Goal: Find specific page/section: Find specific page/section

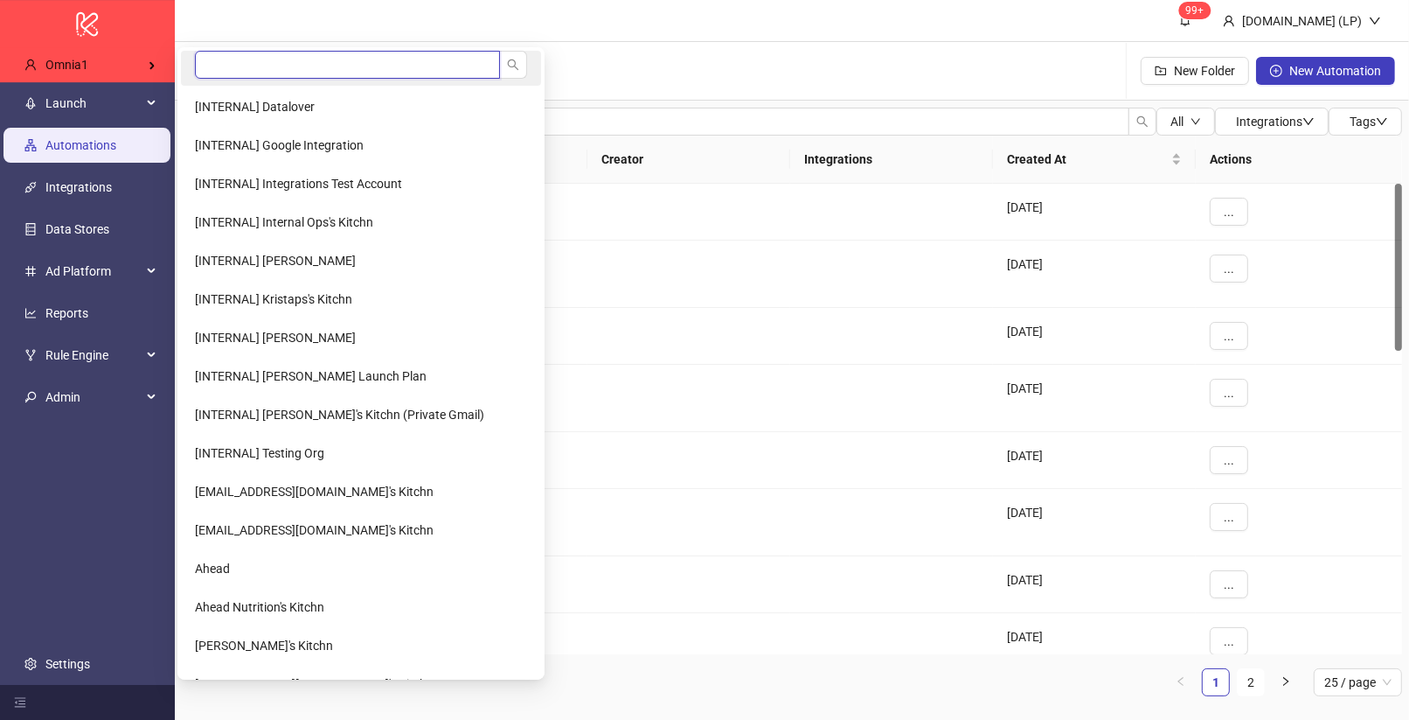
click at [258, 52] on input "search" at bounding box center [347, 65] width 305 height 28
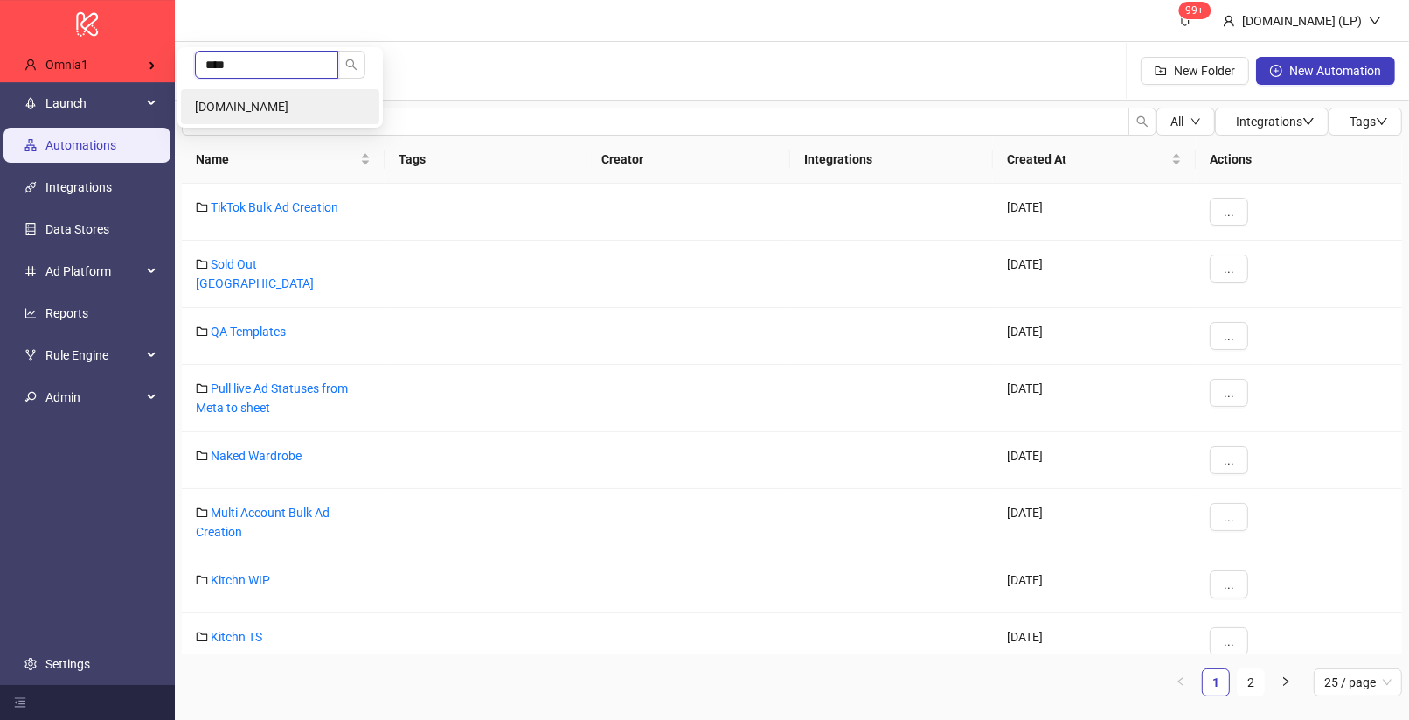
type input "****"
click at [207, 102] on span "[DOMAIN_NAME]" at bounding box center [242, 107] width 94 height 14
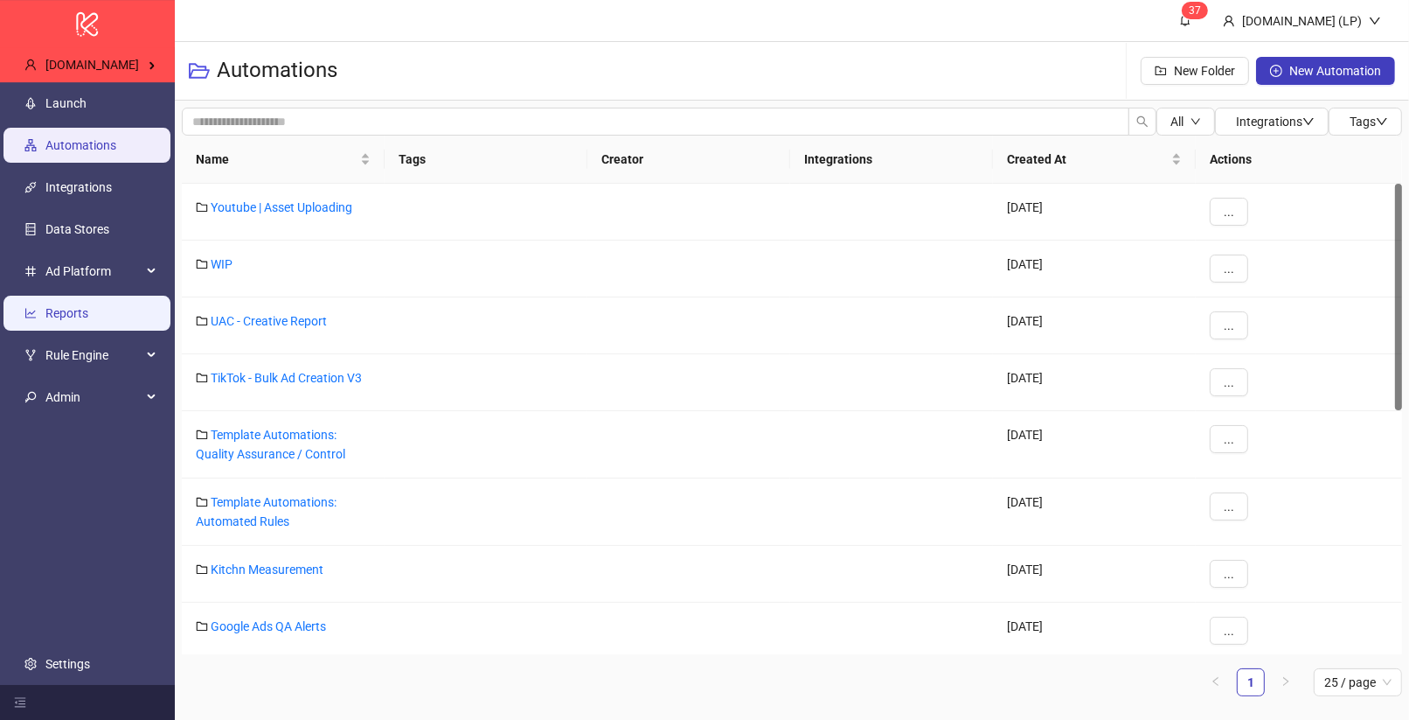
click at [82, 320] on link "Reports" at bounding box center [66, 313] width 43 height 14
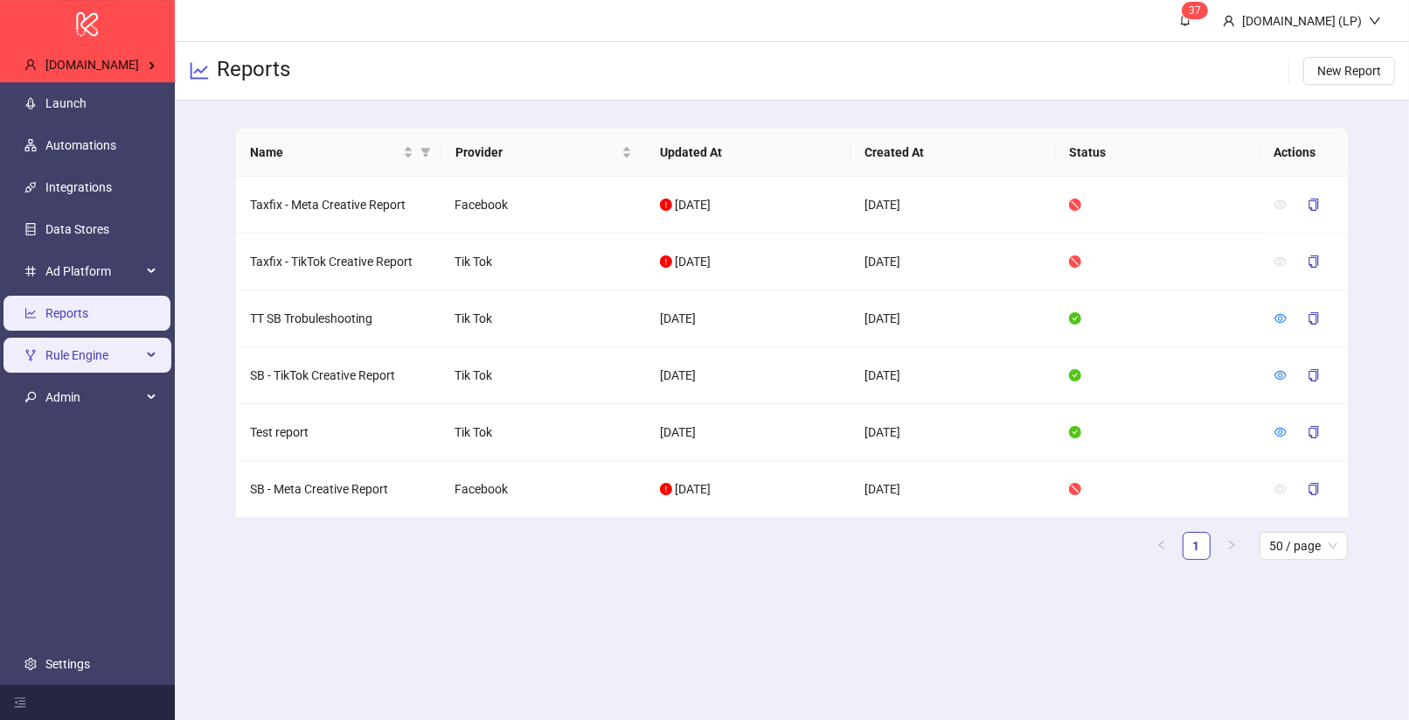
click at [89, 361] on span "Rule Engine" at bounding box center [93, 354] width 96 height 35
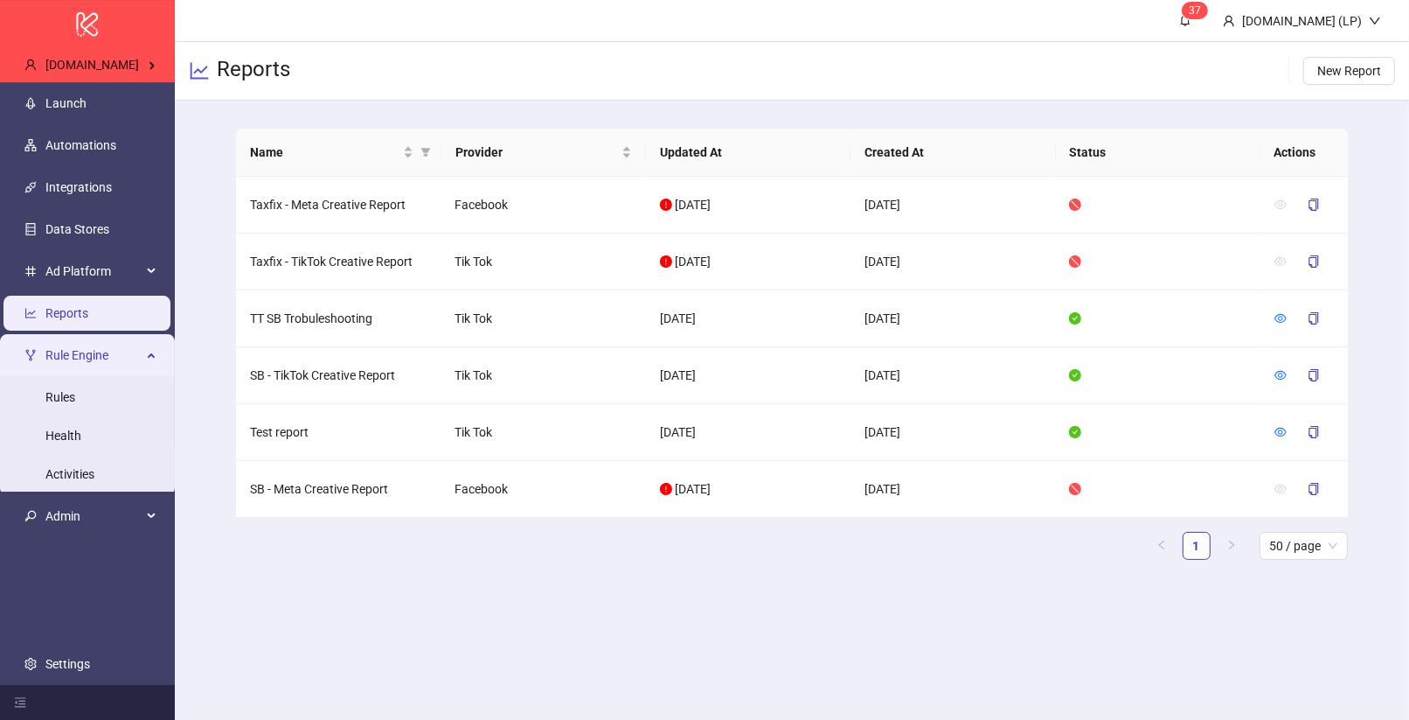
click at [89, 361] on span "Rule Engine" at bounding box center [93, 354] width 96 height 35
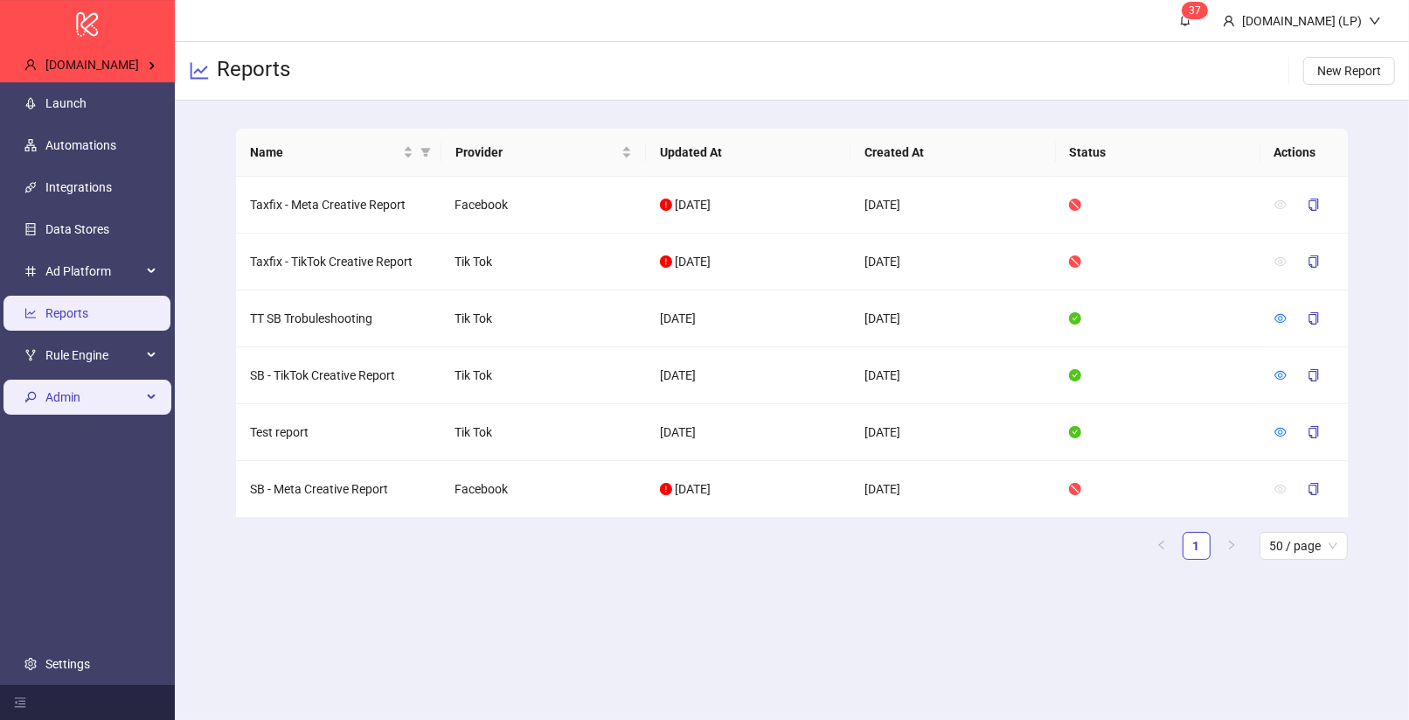
click at [96, 404] on span "Admin" at bounding box center [93, 396] width 96 height 35
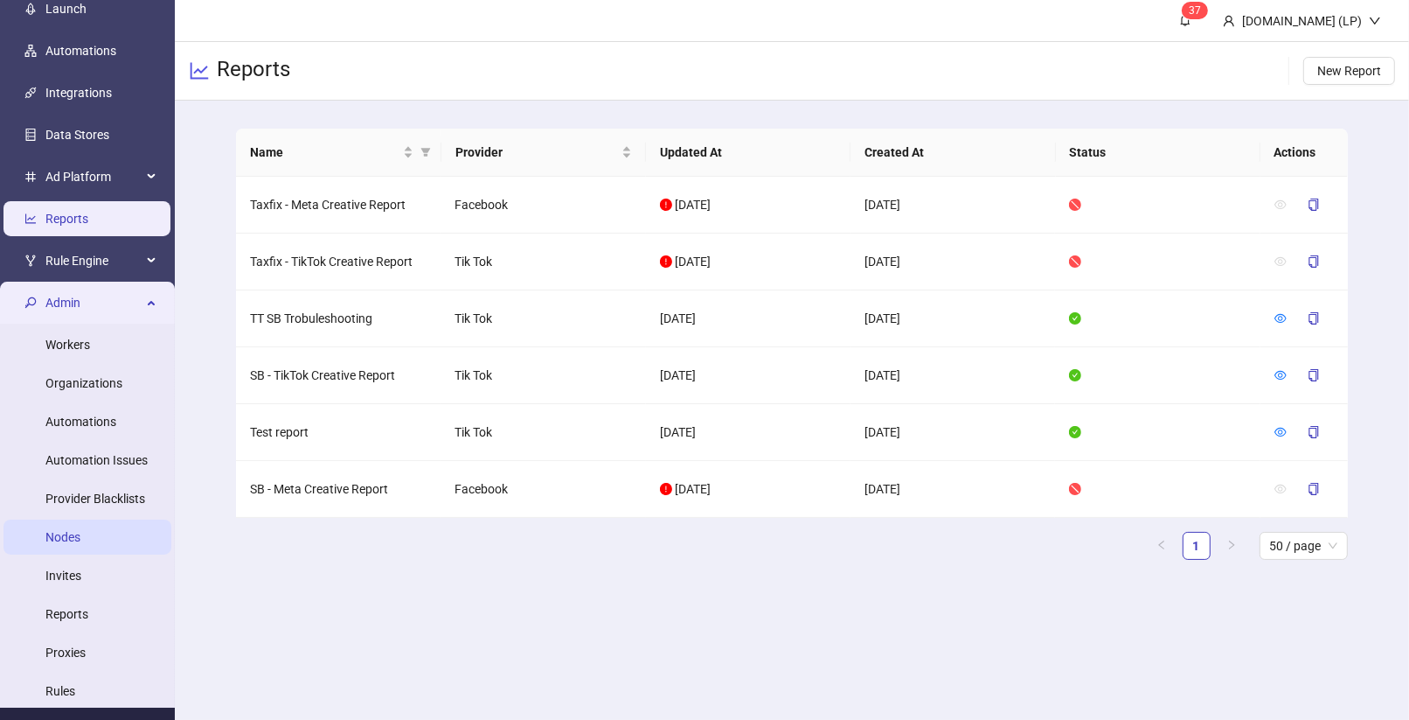
scroll to position [114, 0]
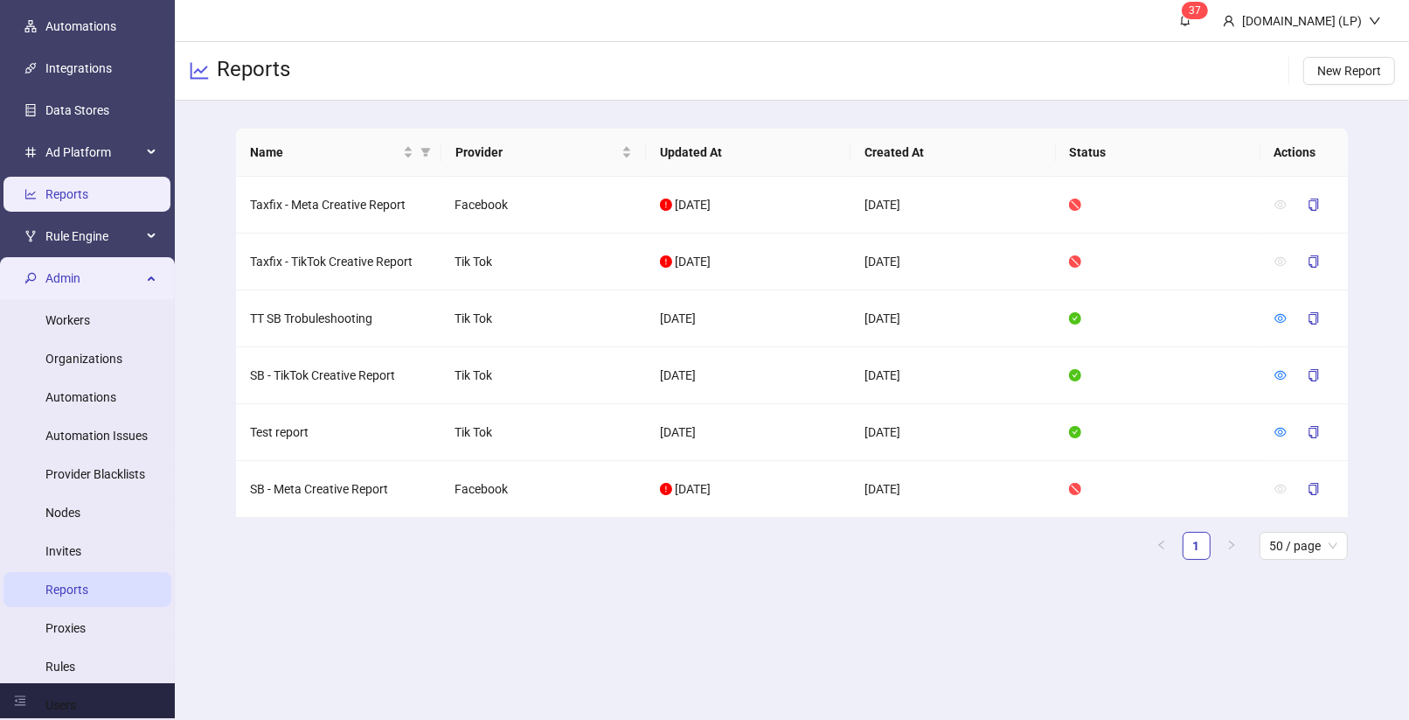
click at [88, 582] on link "Reports" at bounding box center [66, 589] width 43 height 14
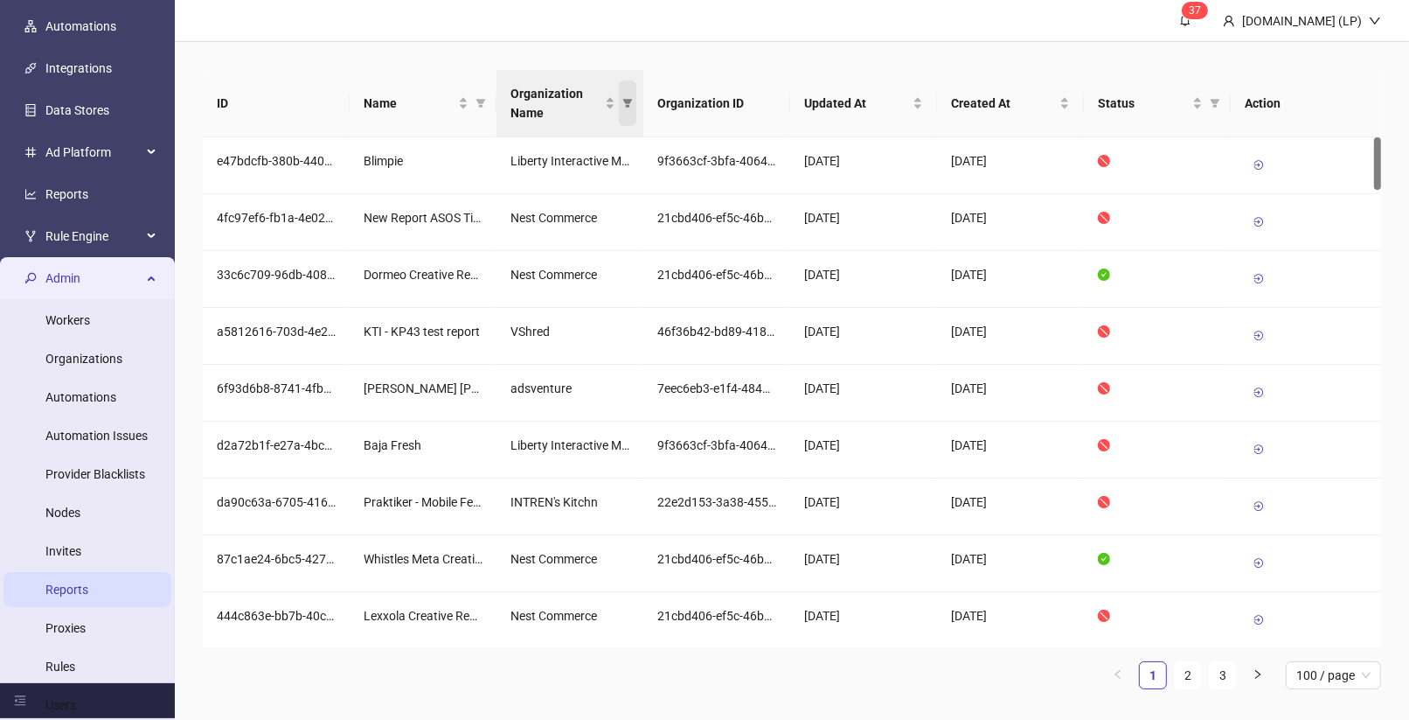
click at [629, 112] on span "Organization Name" at bounding box center [627, 102] width 17 height 45
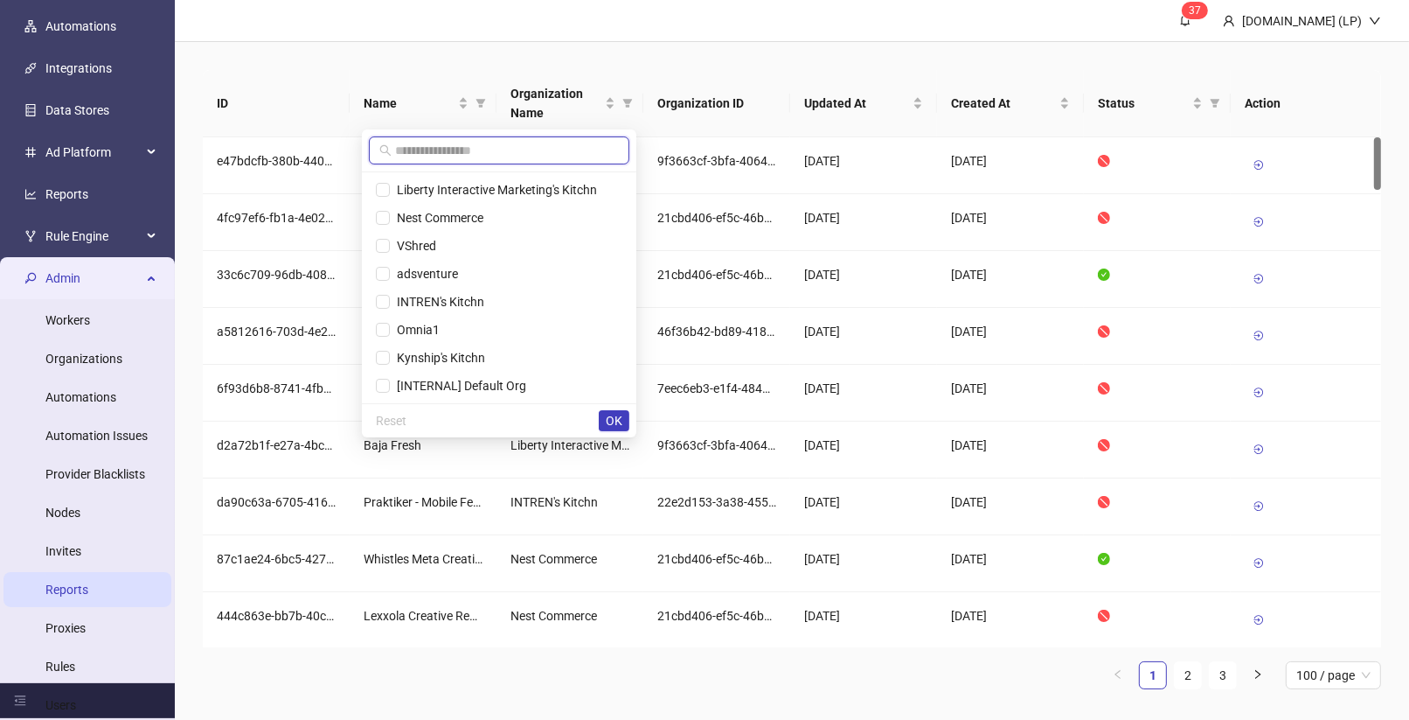
click at [552, 153] on input "text" at bounding box center [507, 150] width 224 height 19
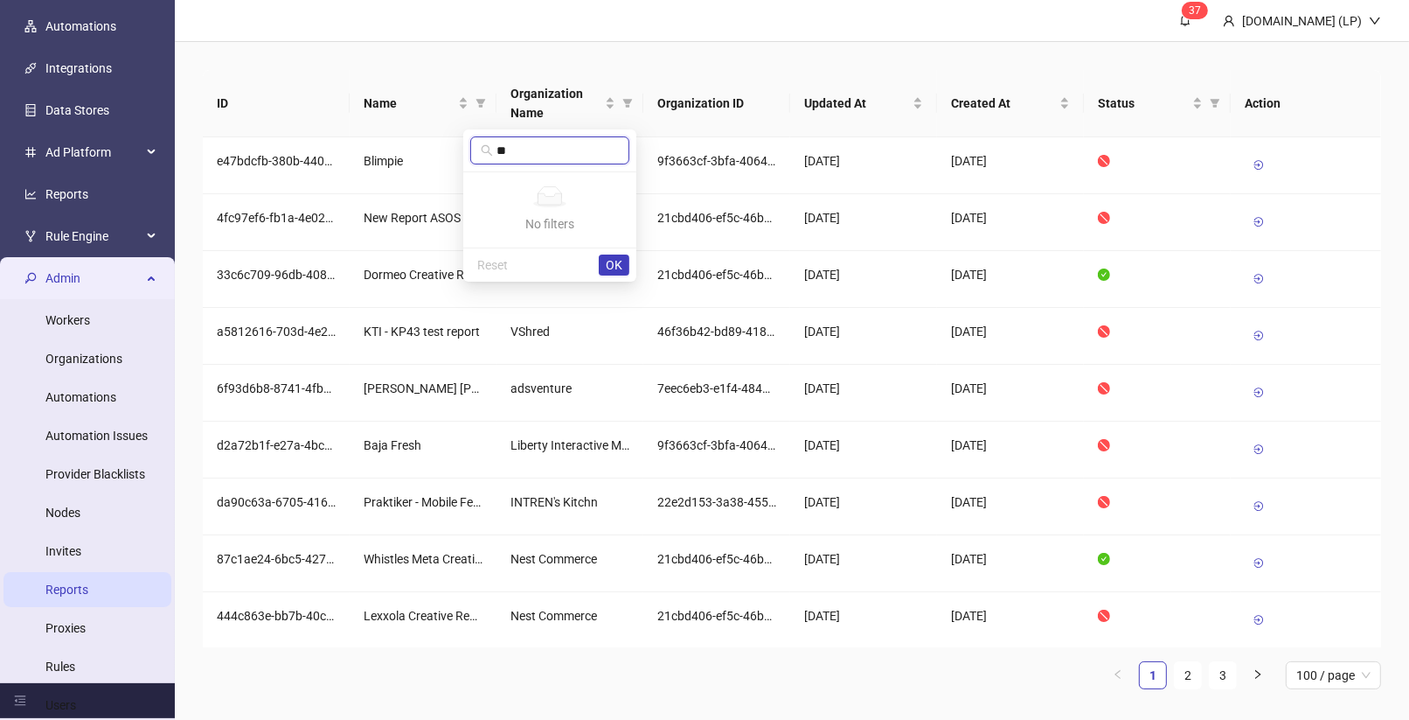
type input "**"
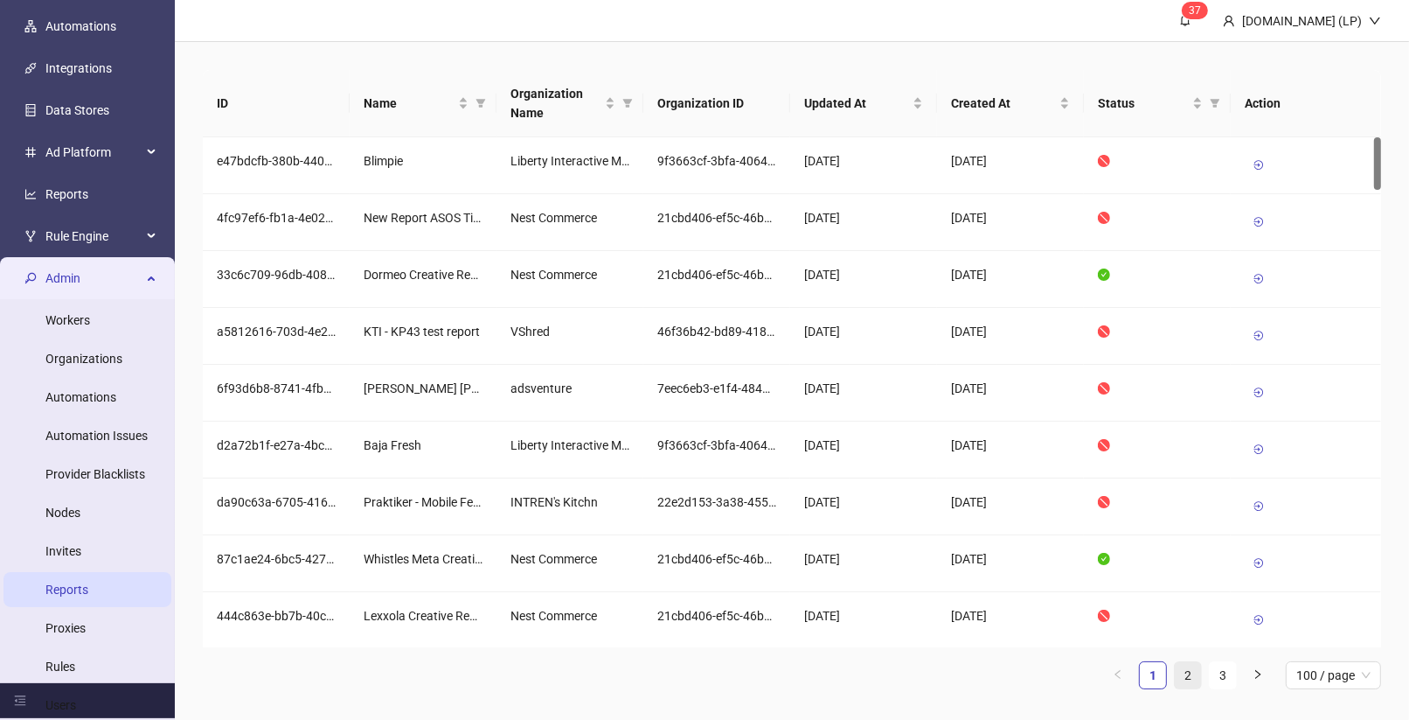
click at [1193, 662] on link "2" at bounding box center [1188, 675] width 26 height 26
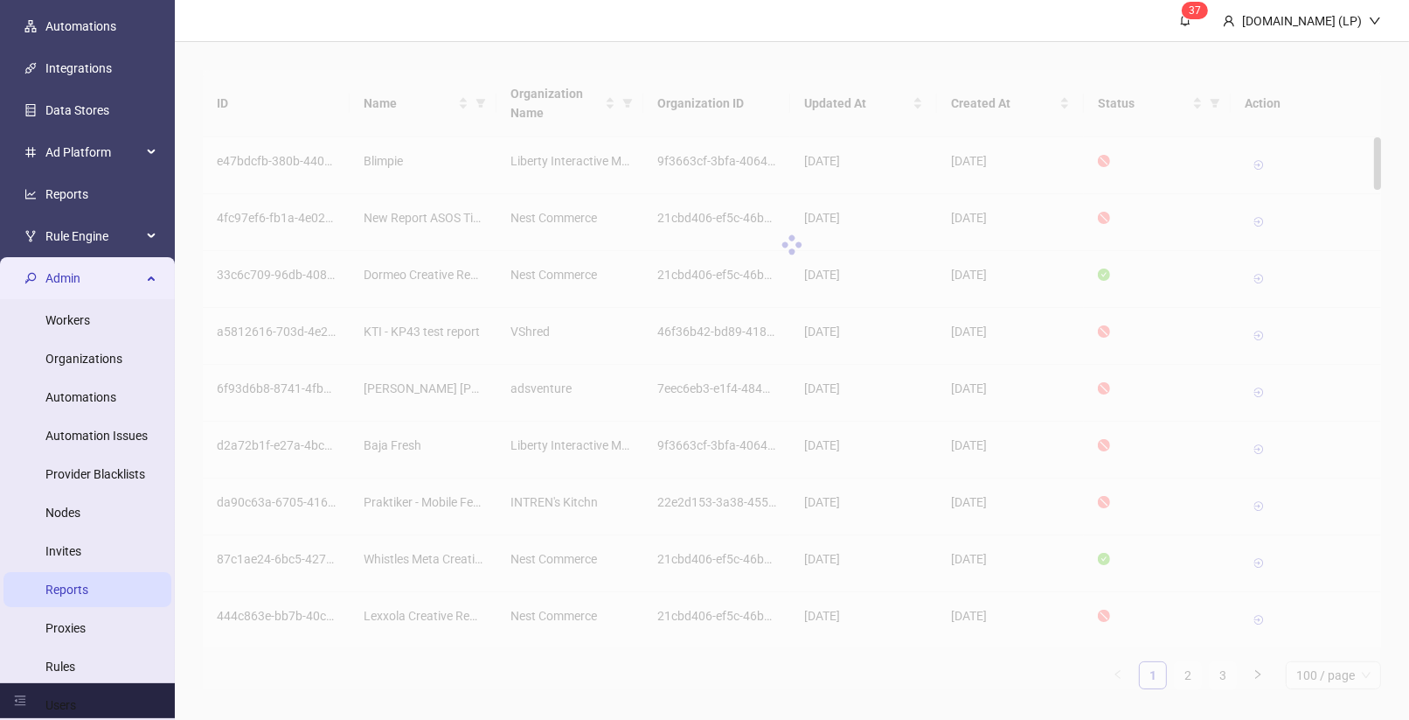
click at [583, 396] on div at bounding box center [792, 245] width 1179 height 350
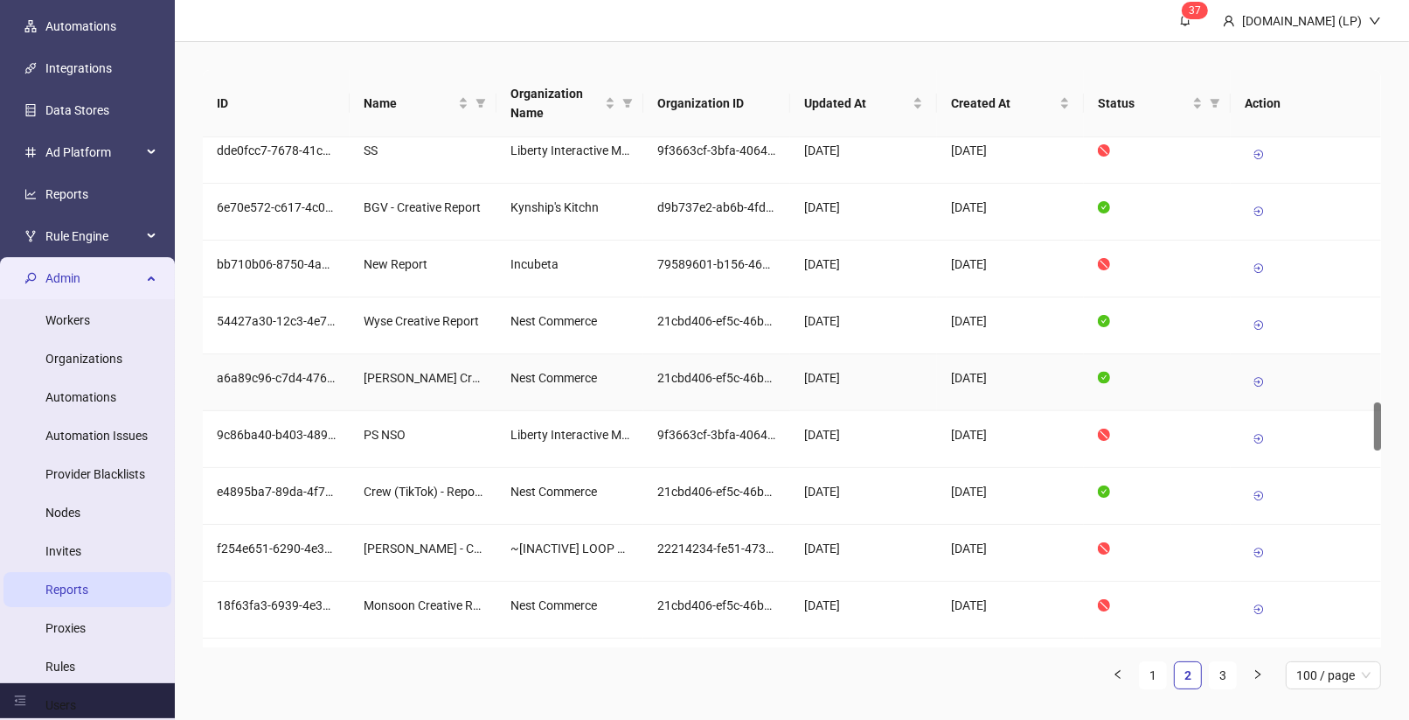
scroll to position [2779, 0]
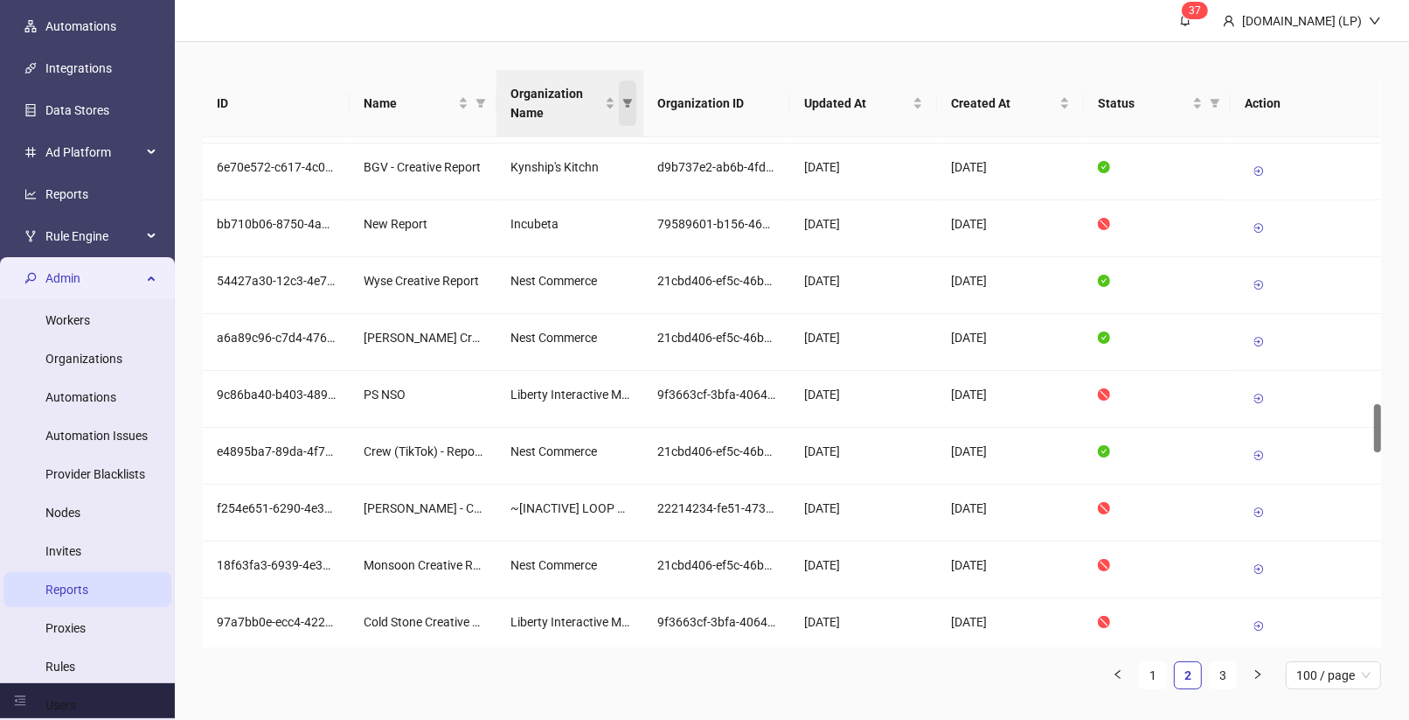
click at [623, 98] on icon "filter" at bounding box center [628, 103] width 10 height 10
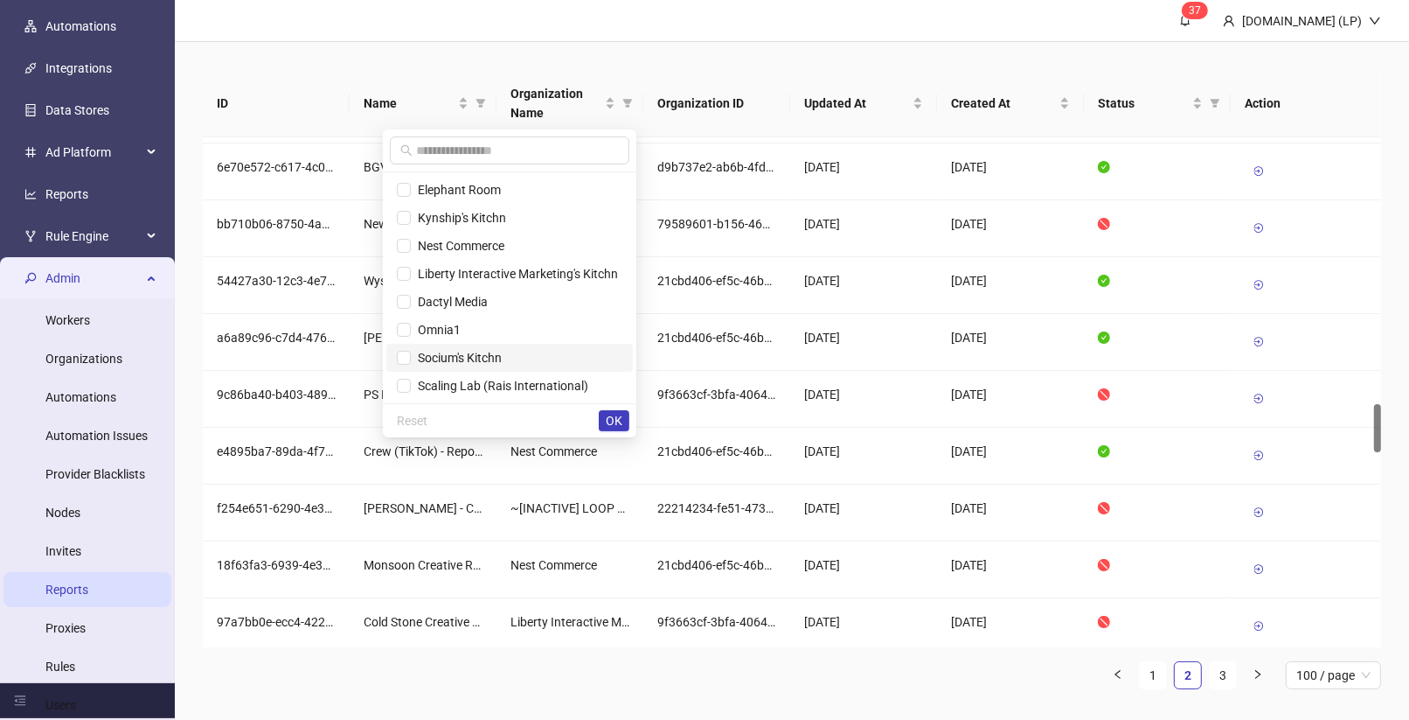
scroll to position [224, 0]
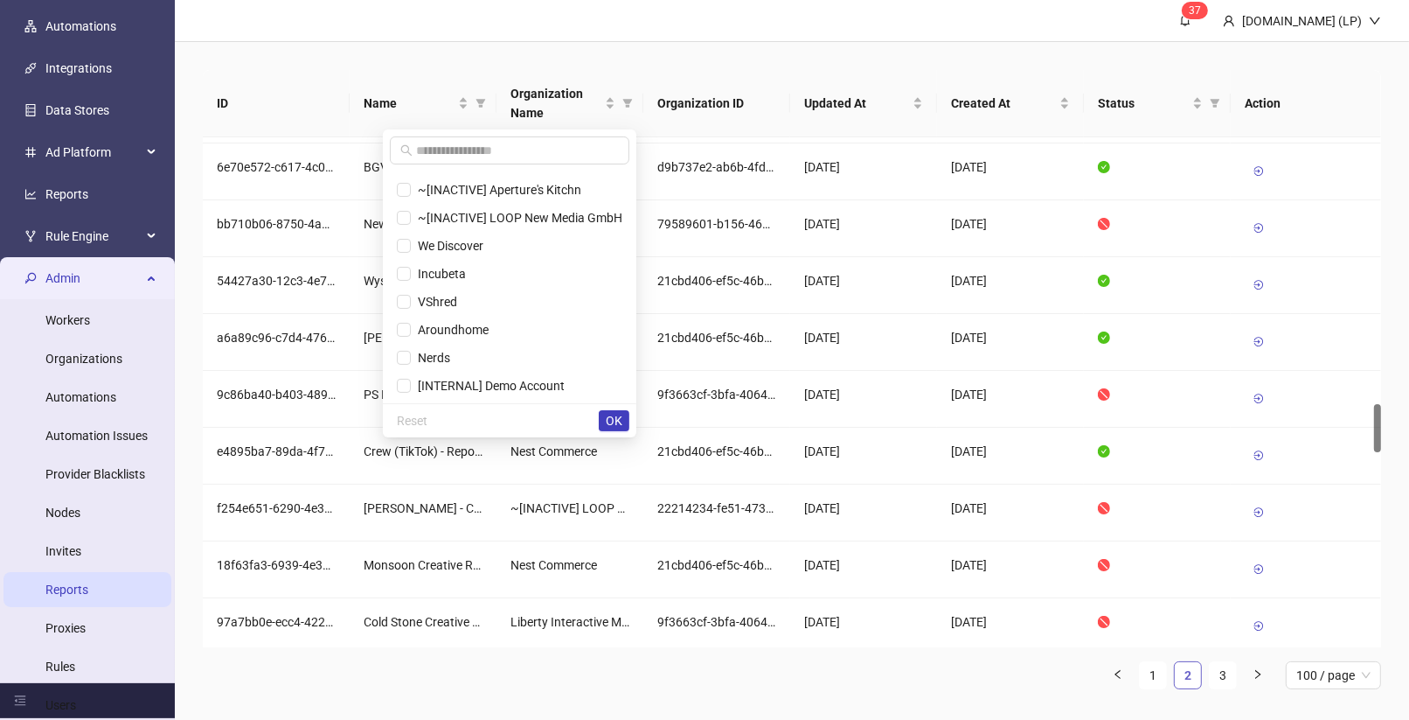
click at [1200, 673] on link "2" at bounding box center [1188, 675] width 26 height 26
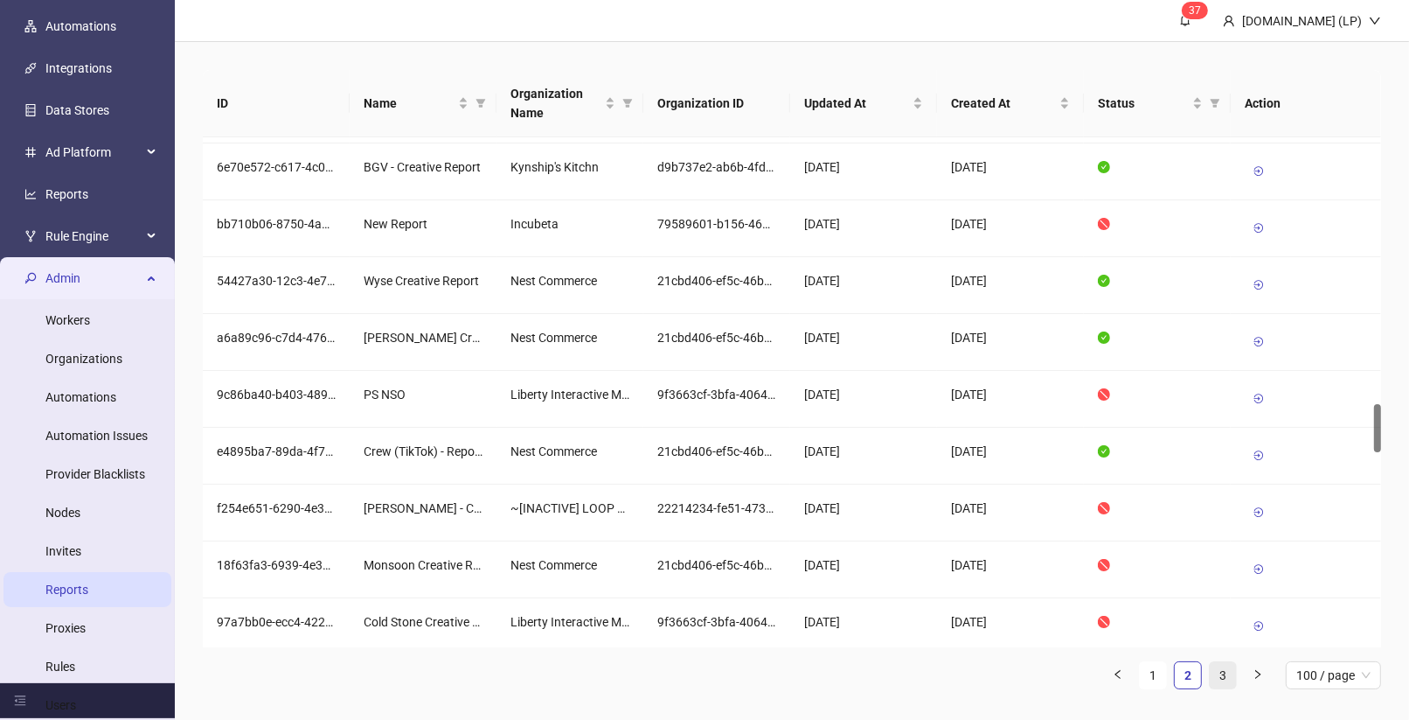
click at [1221, 672] on link "3" at bounding box center [1223, 675] width 26 height 26
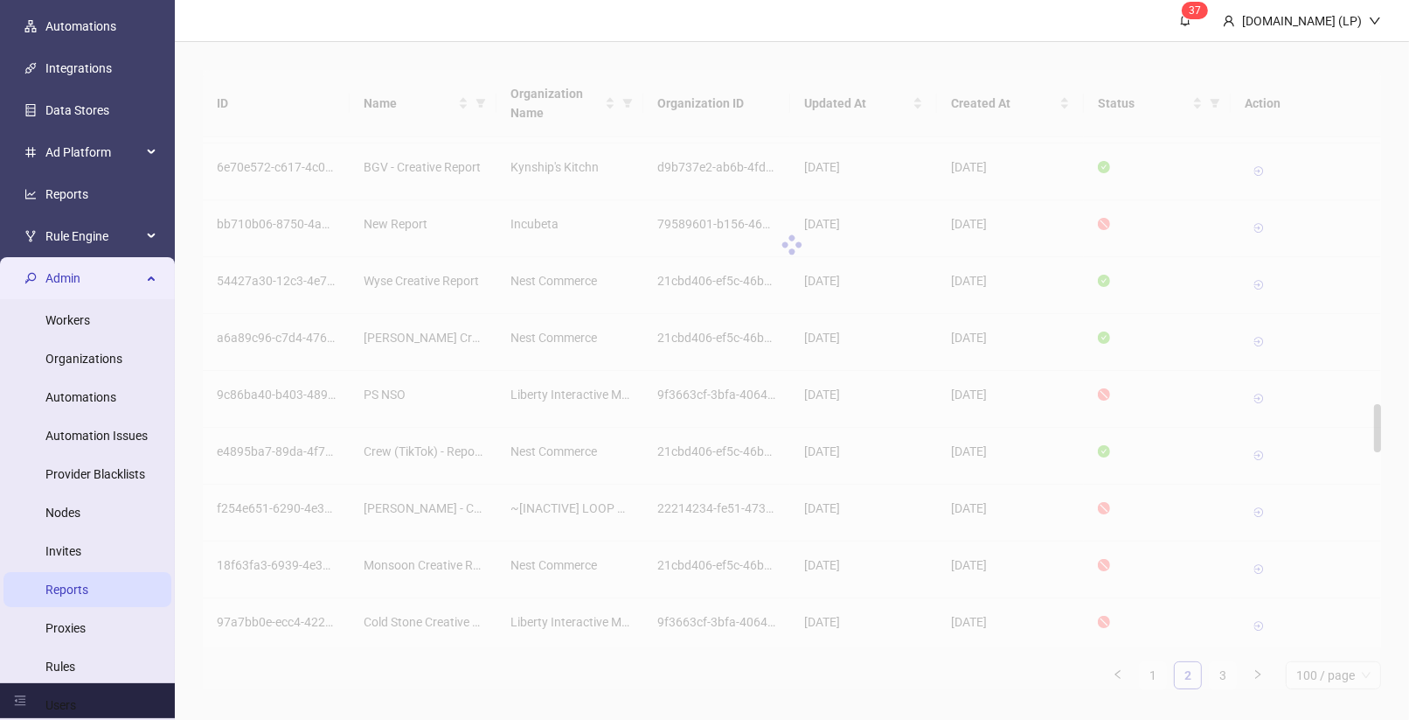
click at [623, 106] on div at bounding box center [792, 245] width 1179 height 350
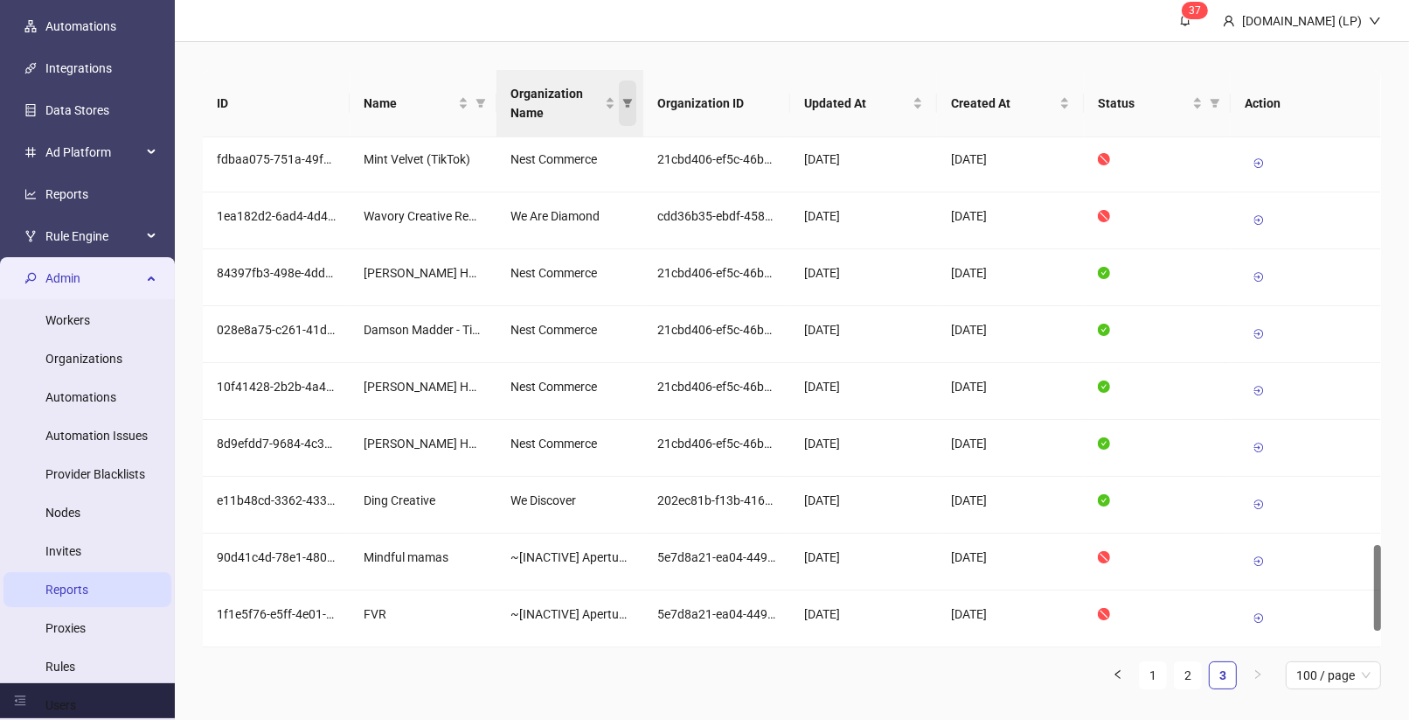
scroll to position [2424, 0]
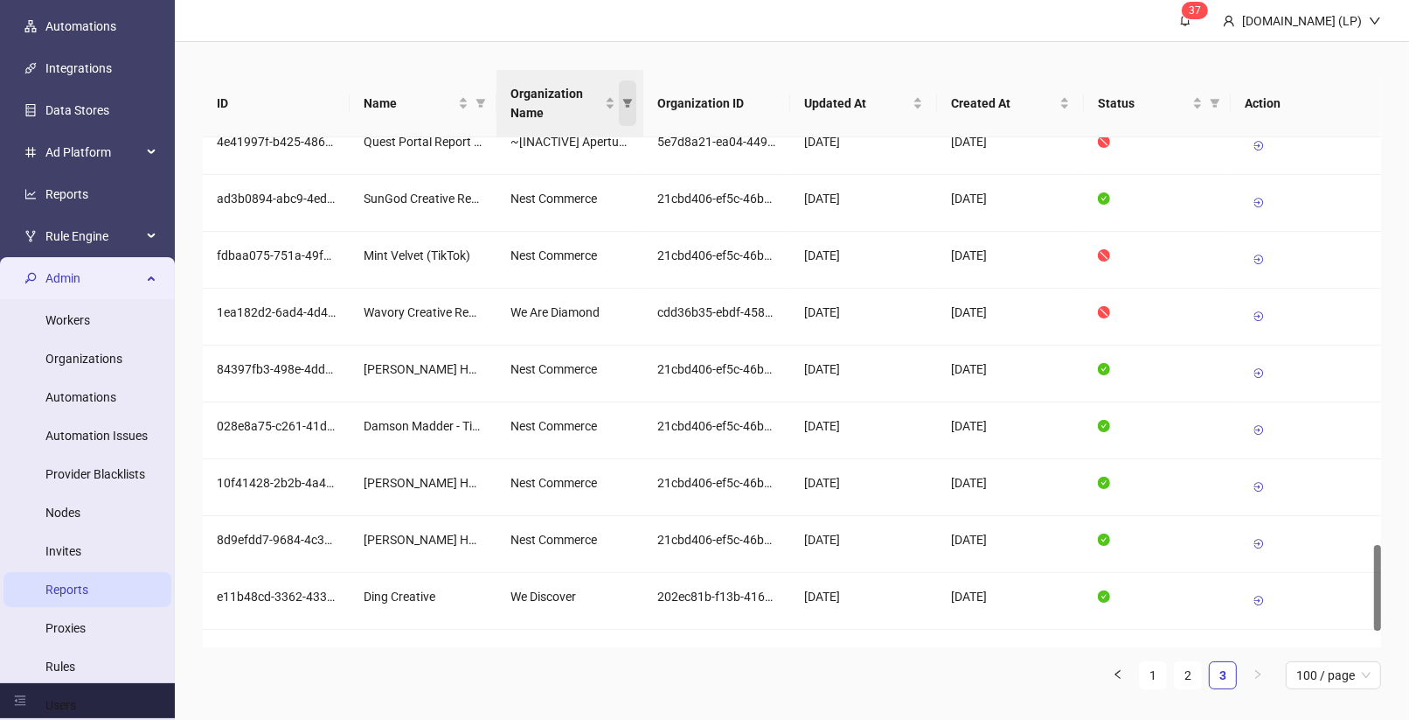
click at [627, 106] on icon "filter" at bounding box center [628, 103] width 10 height 9
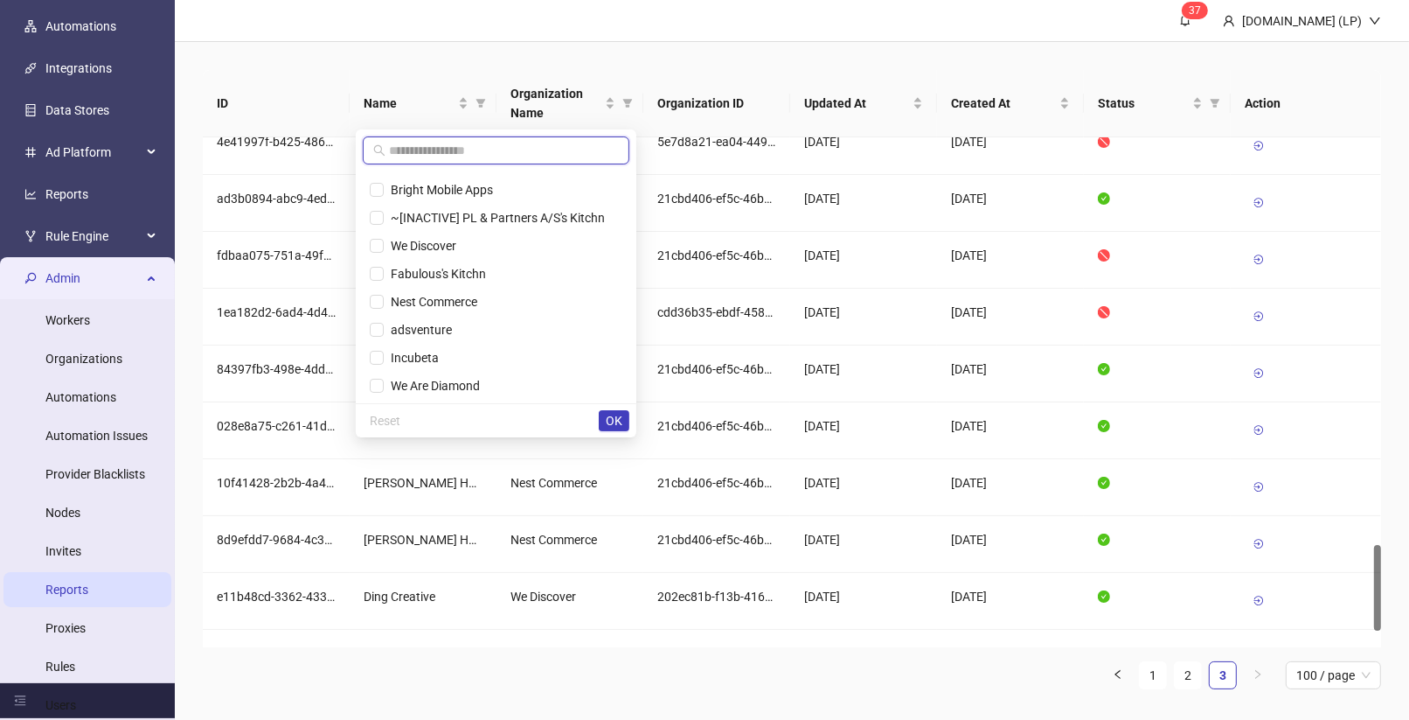
click at [507, 154] on input "text" at bounding box center [504, 150] width 230 height 19
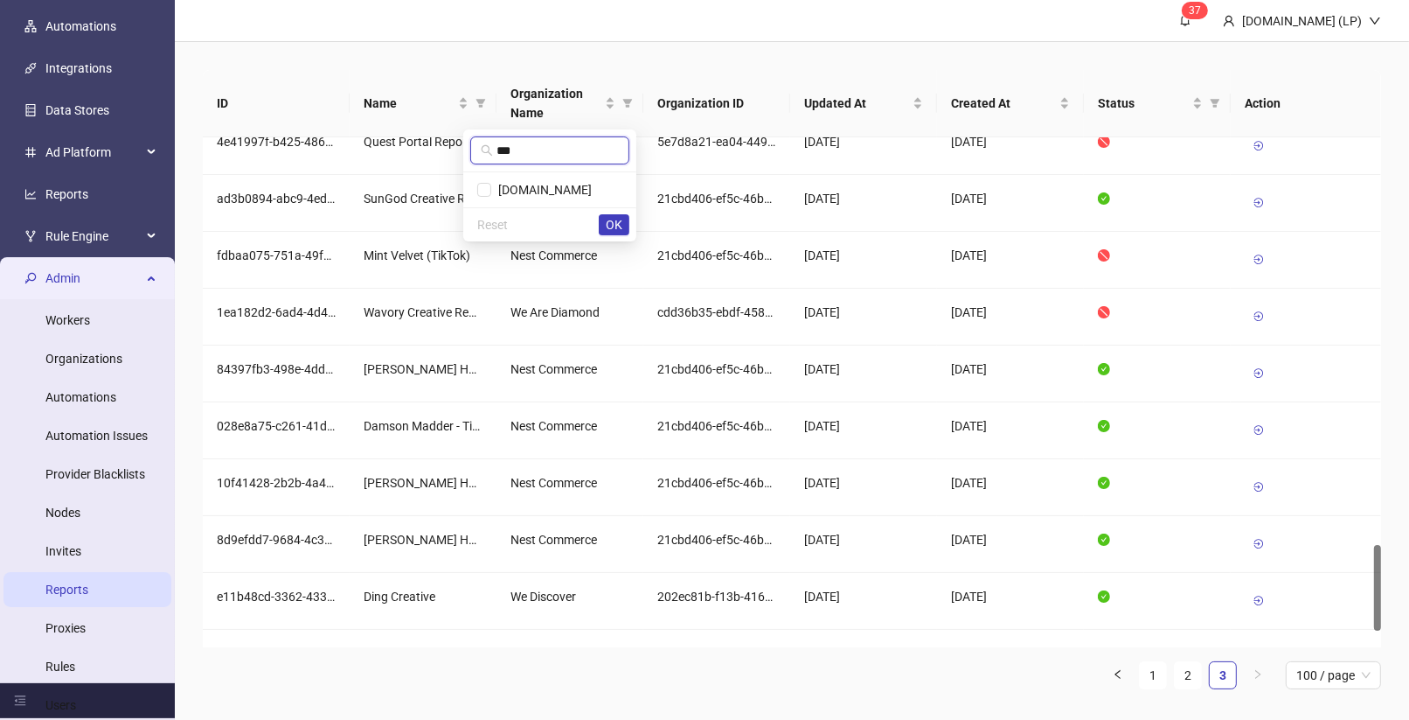
type input "***"
click at [507, 177] on li "Taxfix.de" at bounding box center [550, 190] width 166 height 28
click at [621, 231] on button "OK" at bounding box center [614, 224] width 31 height 21
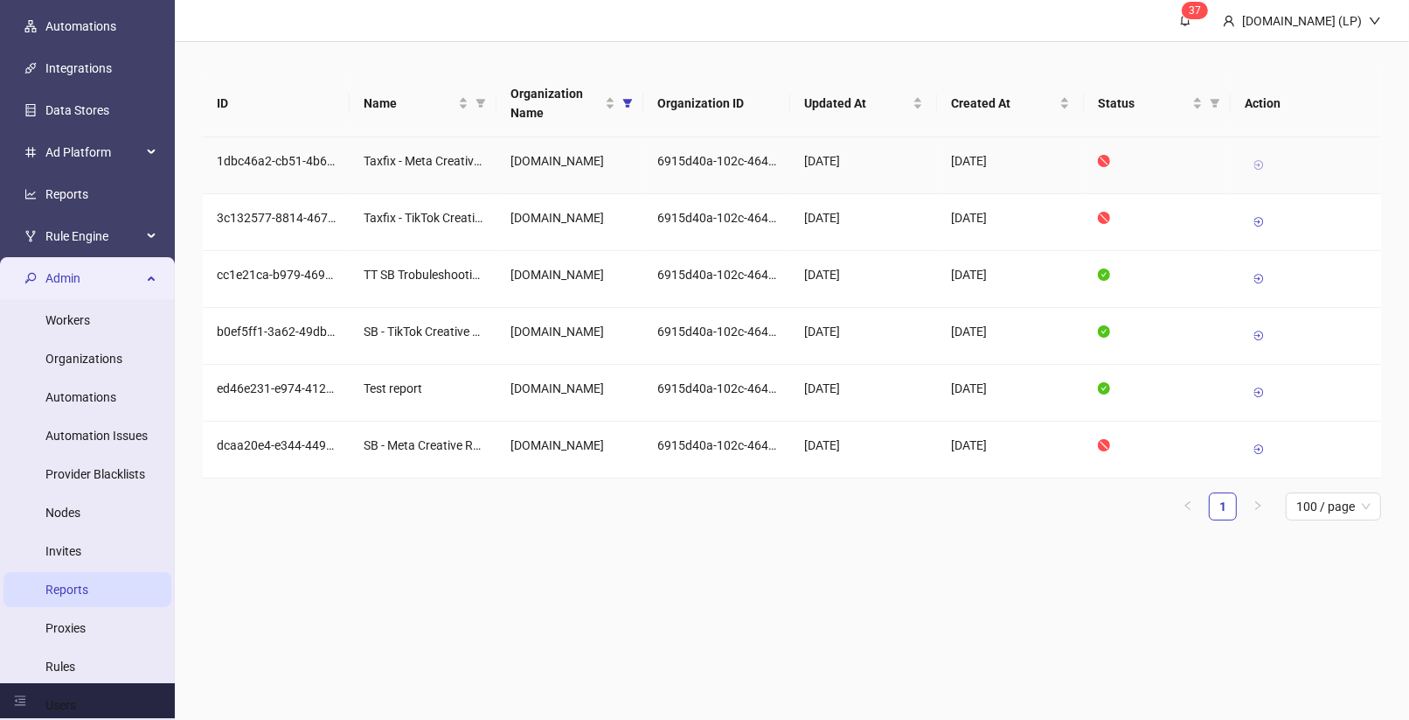
click at [1259, 160] on icon at bounding box center [1259, 165] width 12 height 12
click at [1262, 163] on icon at bounding box center [1259, 165] width 12 height 12
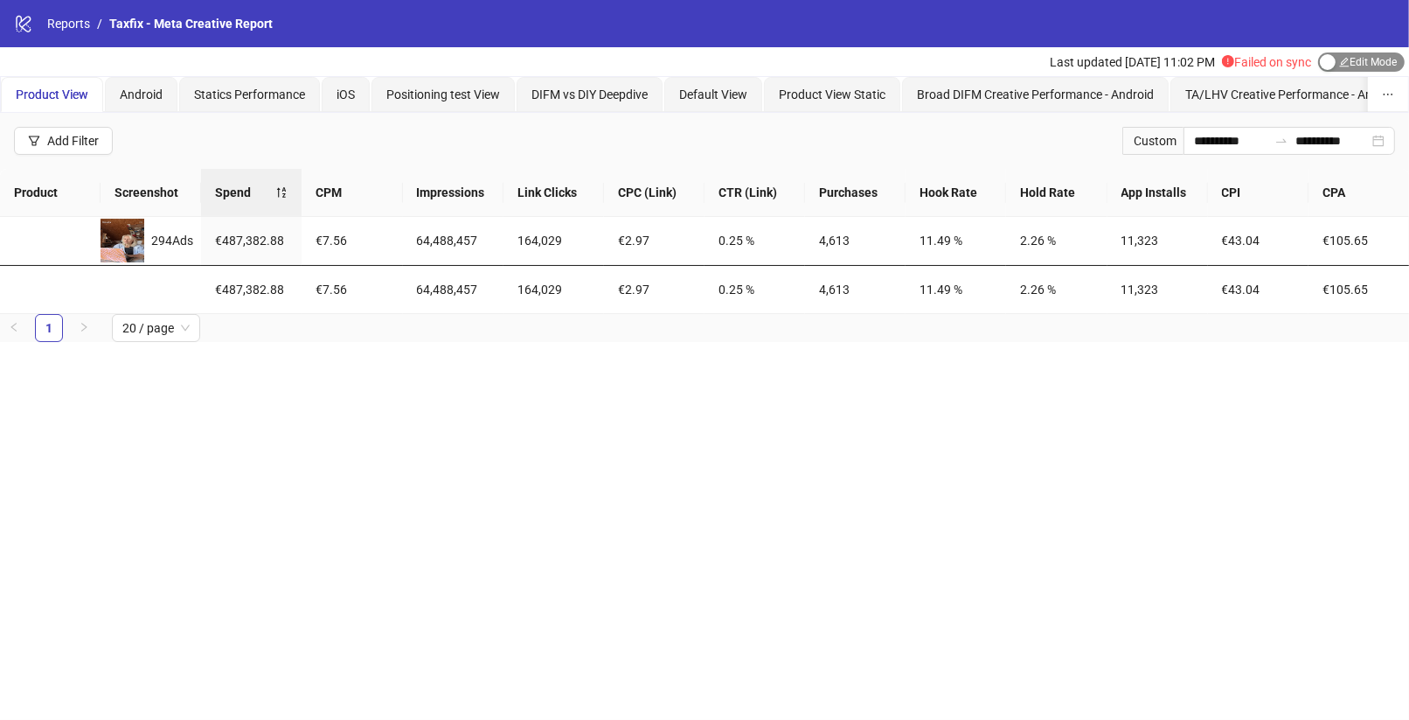
click at [1320, 54] on div "button" at bounding box center [1328, 62] width 16 height 16
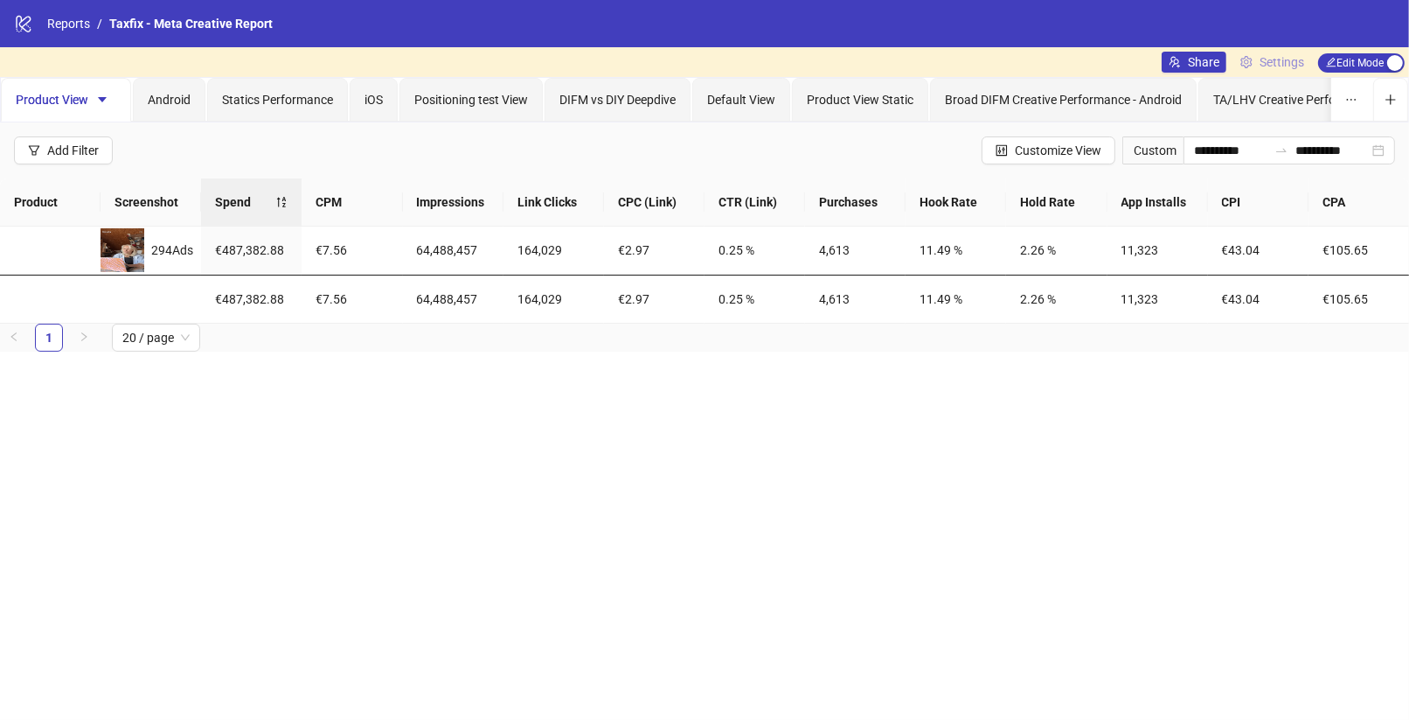
click at [1260, 58] on span "Settings" at bounding box center [1282, 61] width 45 height 19
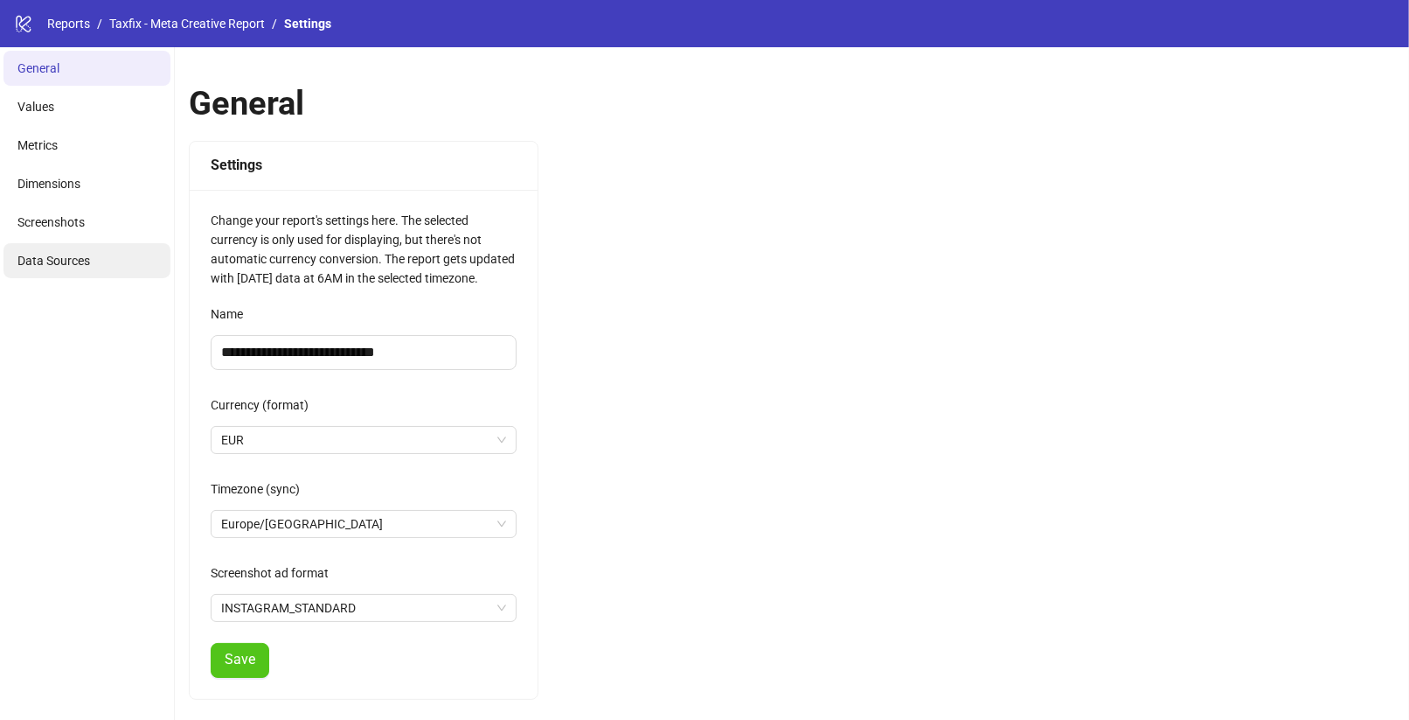
click at [65, 257] on span "Data Sources" at bounding box center [53, 261] width 73 height 14
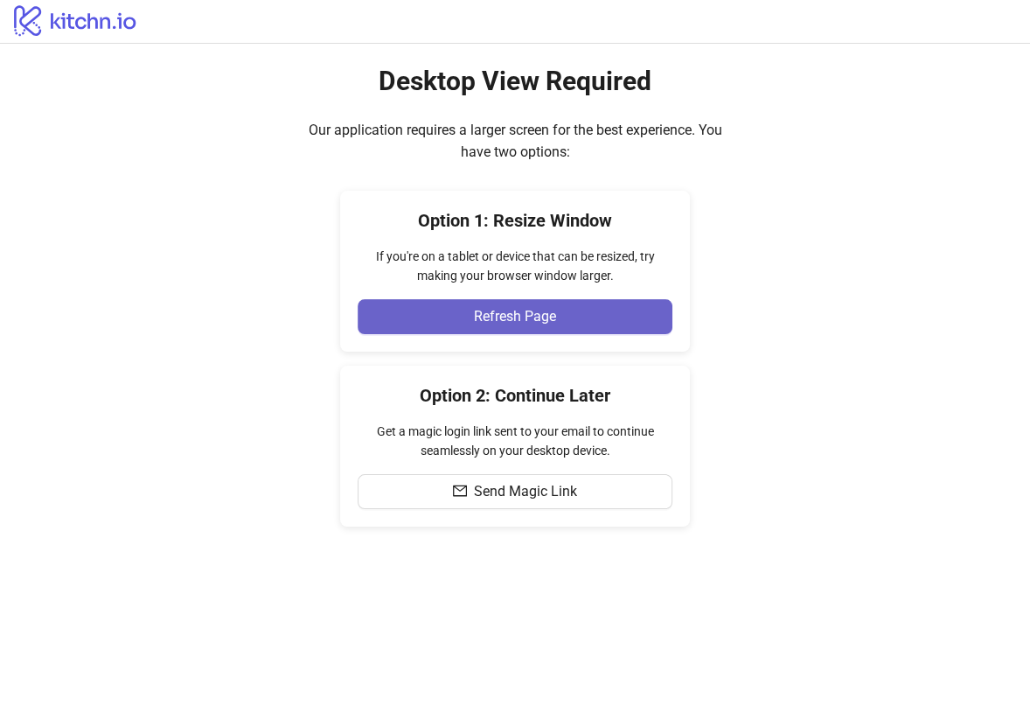
click at [584, 325] on button "Refresh Page" at bounding box center [515, 316] width 315 height 35
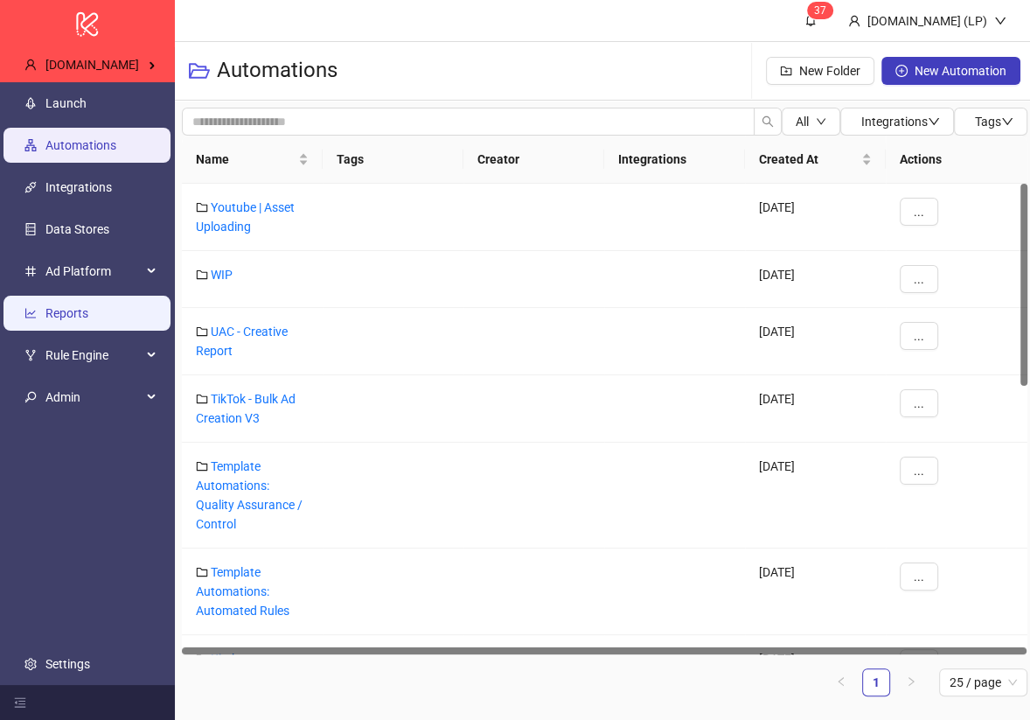
click at [88, 306] on link "Reports" at bounding box center [66, 313] width 43 height 14
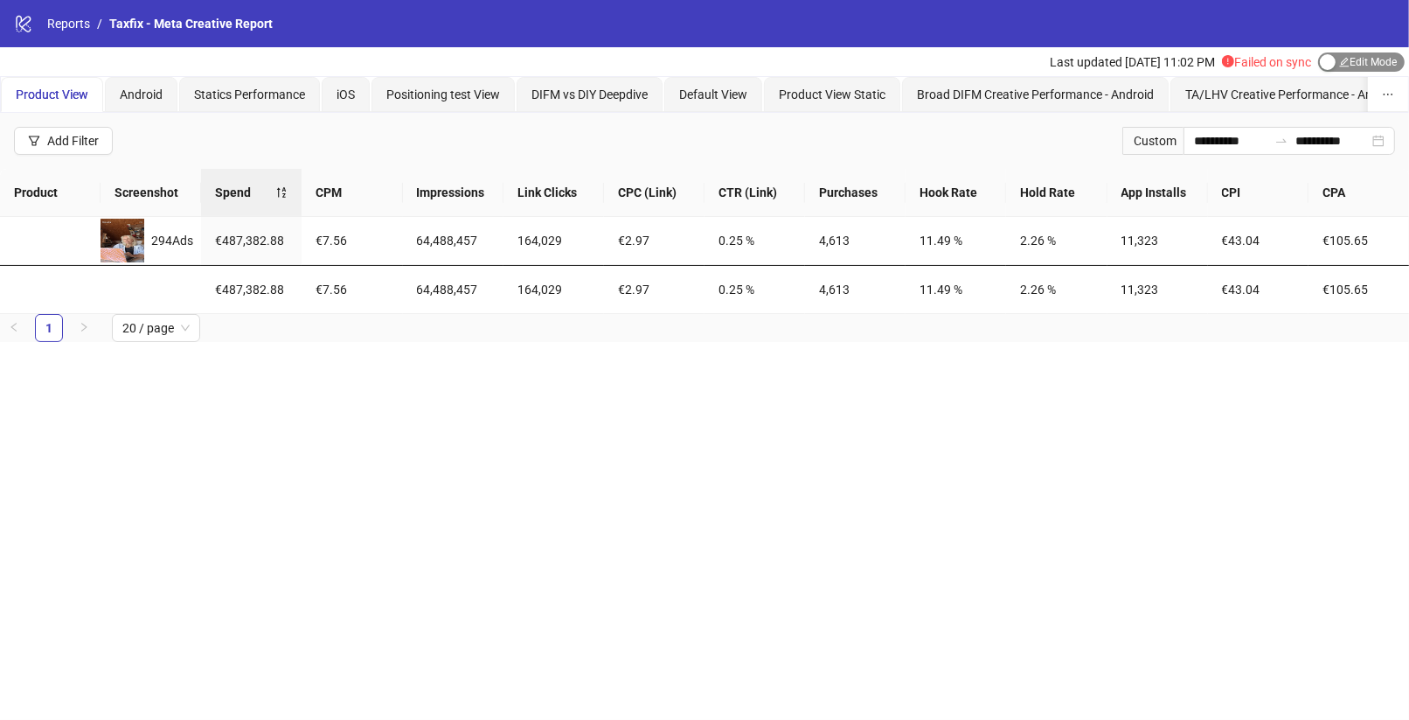
click at [1358, 64] on span "Edit Mode Edit Mode" at bounding box center [1361, 61] width 87 height 19
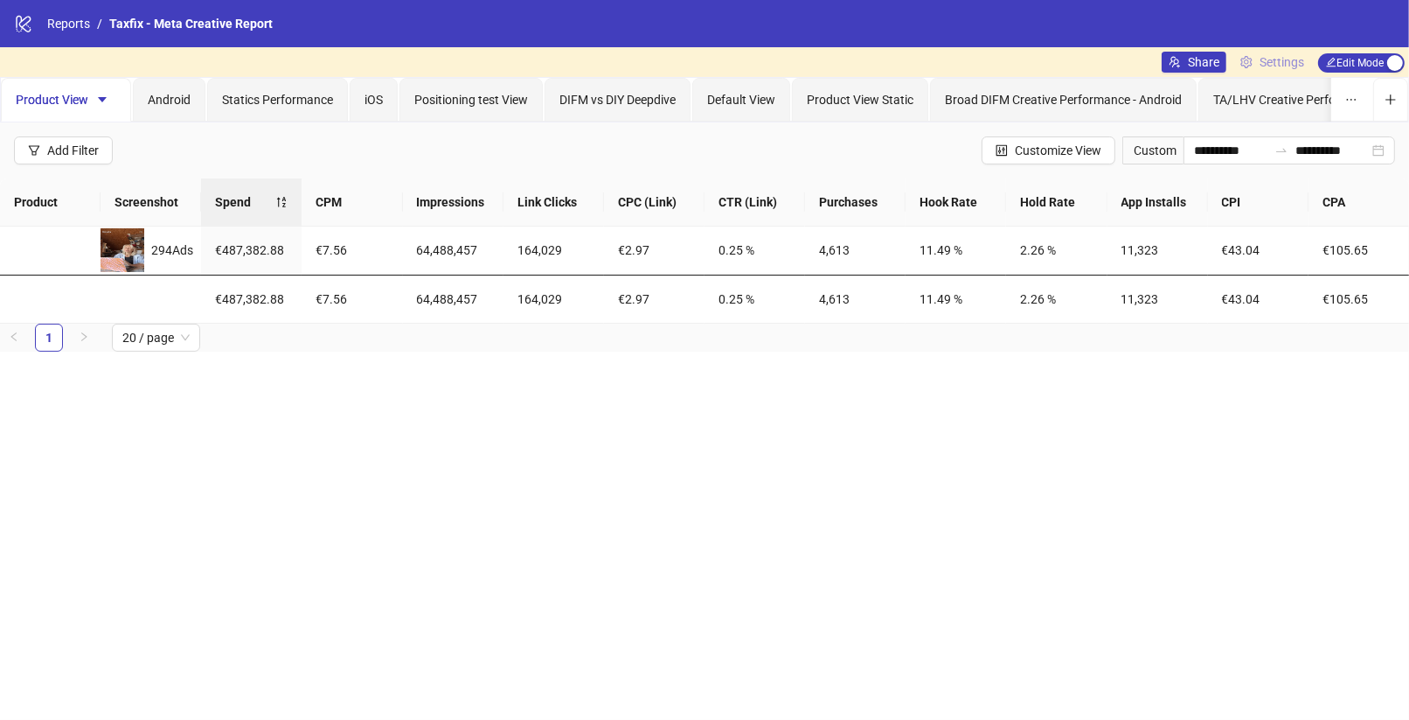
click at [1290, 66] on span "Settings" at bounding box center [1282, 61] width 45 height 19
